Goal: Information Seeking & Learning: Learn about a topic

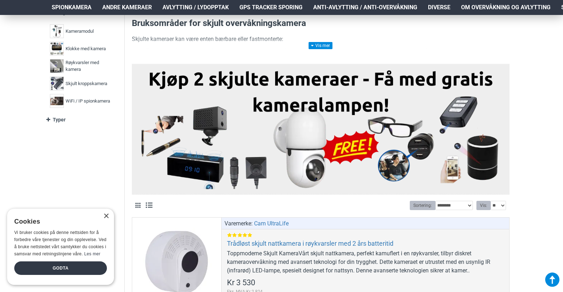
scroll to position [185, 0]
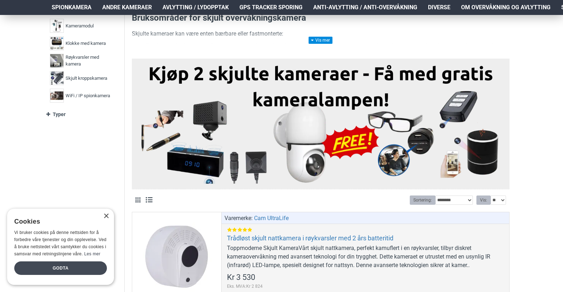
click at [61, 266] on div "Godta" at bounding box center [60, 269] width 93 height 14
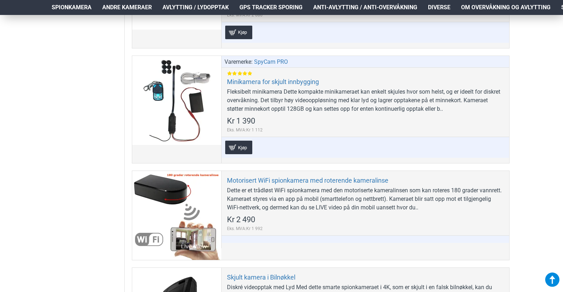
scroll to position [1938, 0]
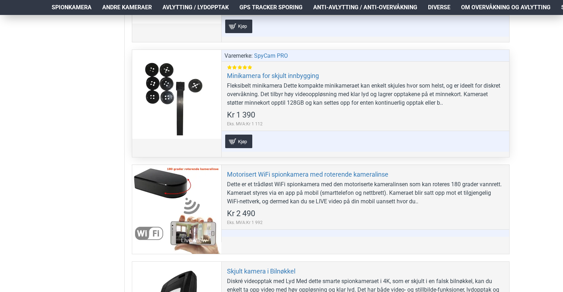
click at [196, 100] on div at bounding box center [176, 94] width 89 height 89
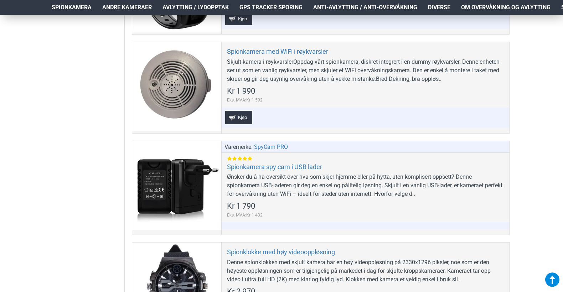
scroll to position [2765, 0]
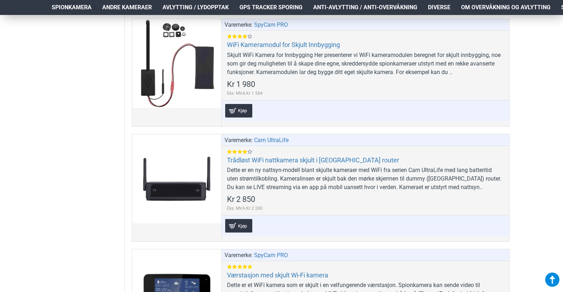
scroll to position [3933, 0]
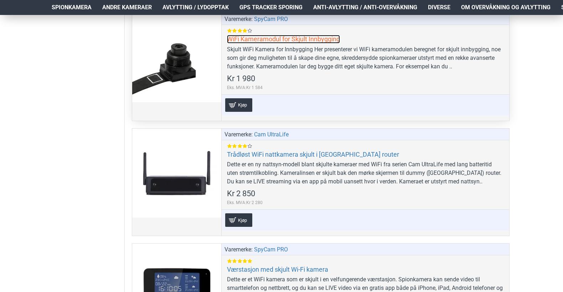
click at [286, 37] on link "WiFi Kameramodul for Skjult Innbygging" at bounding box center [283, 39] width 113 height 8
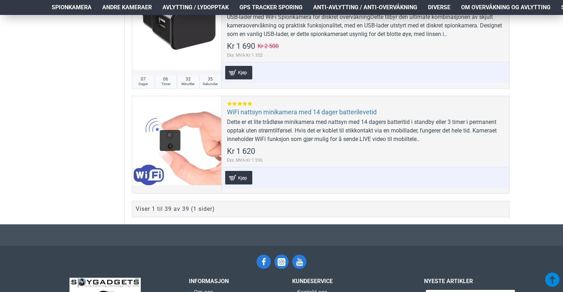
scroll to position [4309, 0]
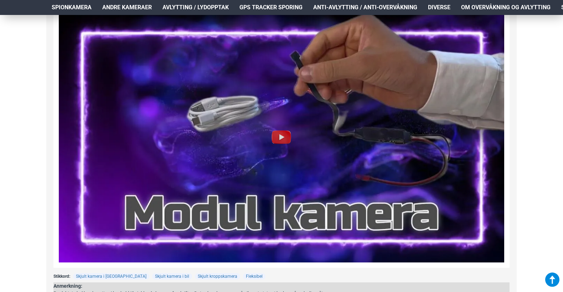
scroll to position [812, 0]
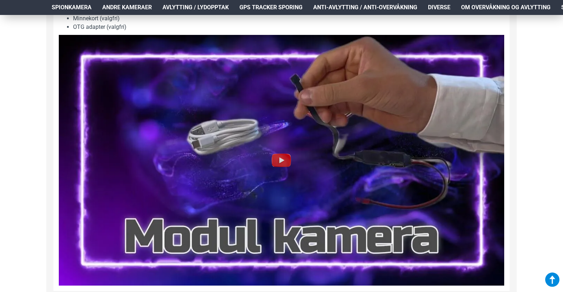
click at [280, 155] on img at bounding box center [281, 160] width 23 height 23
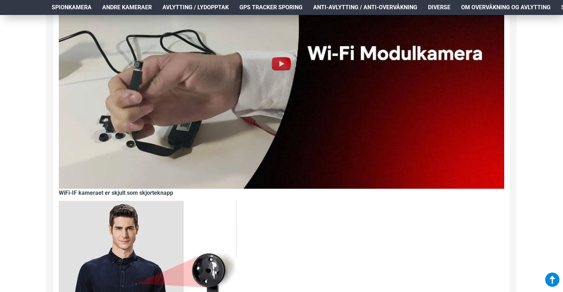
scroll to position [428, 0]
